Goal: Transaction & Acquisition: Purchase product/service

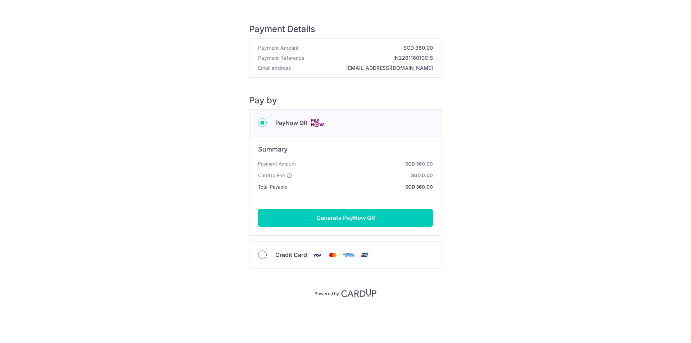
click at [260, 253] on input "Credit Card" at bounding box center [262, 255] width 9 height 9
radio input "true"
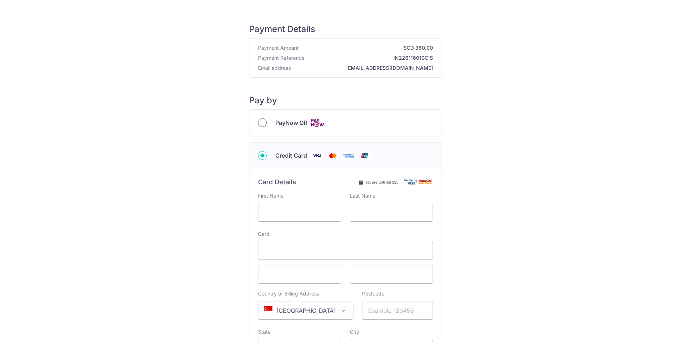
click at [260, 122] on input "PayNow QR" at bounding box center [262, 122] width 9 height 9
radio input "true"
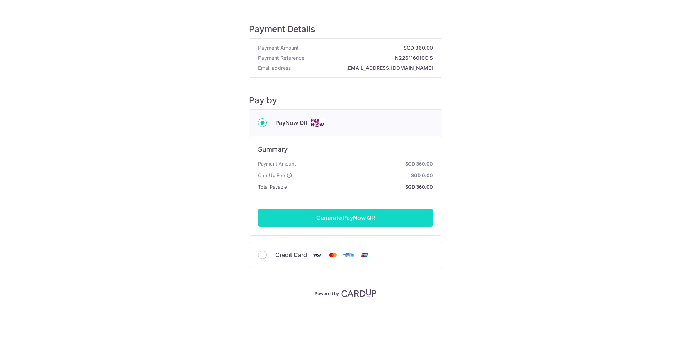
click at [343, 220] on button "Generate PayNow QR" at bounding box center [345, 218] width 175 height 18
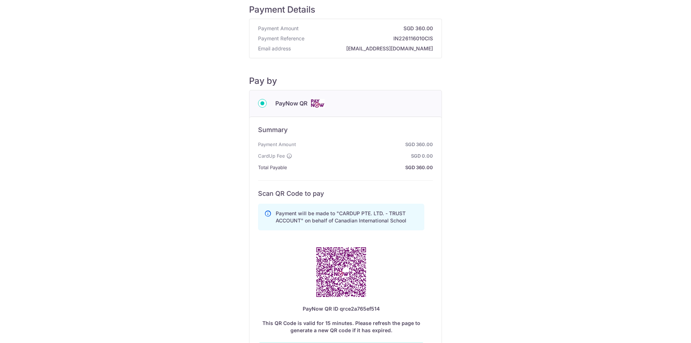
scroll to position [36, 0]
